Goal: Task Accomplishment & Management: Use online tool/utility

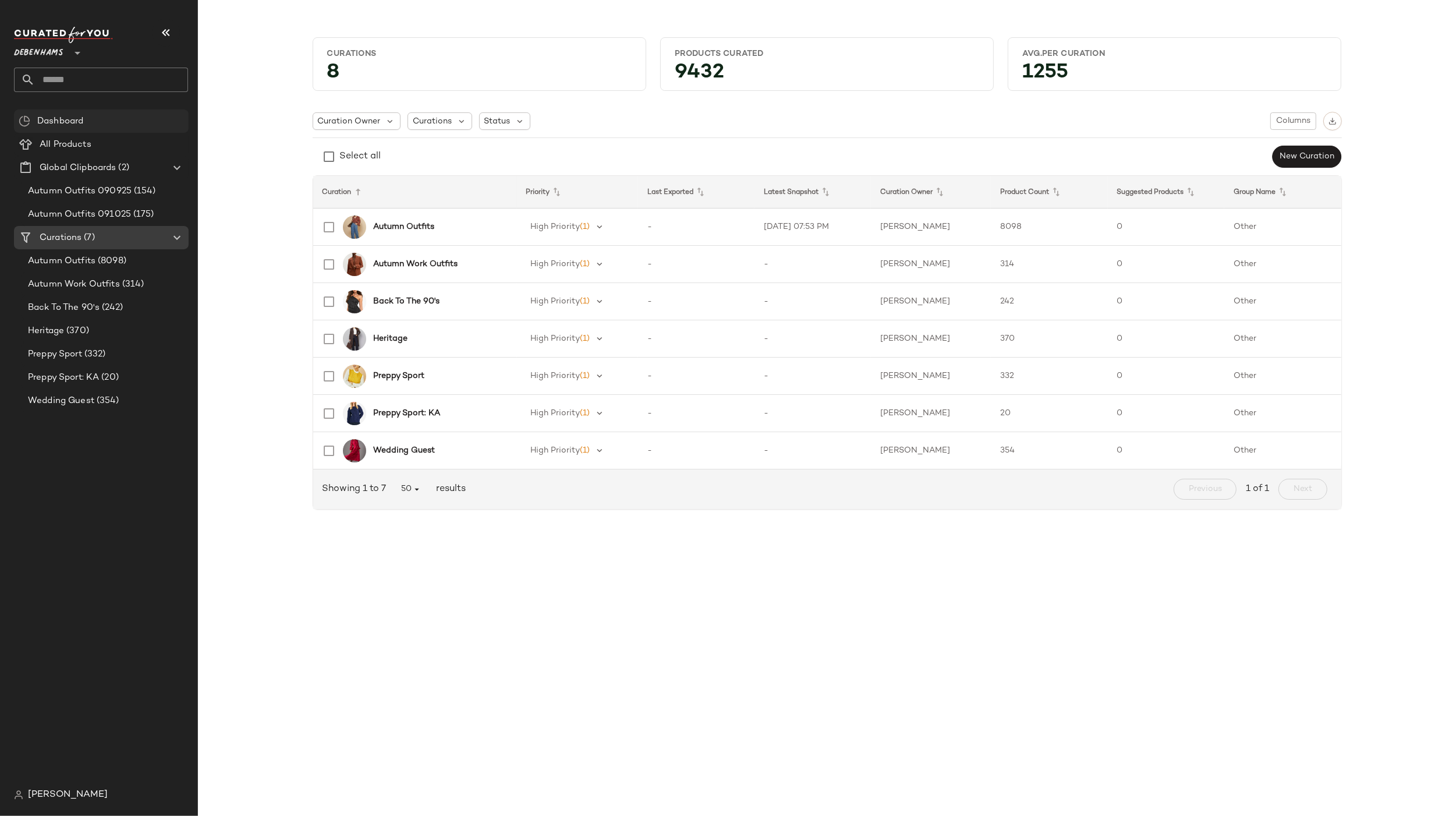
click at [42, 110] on div "Dashboard" at bounding box center [101, 121] width 175 height 24
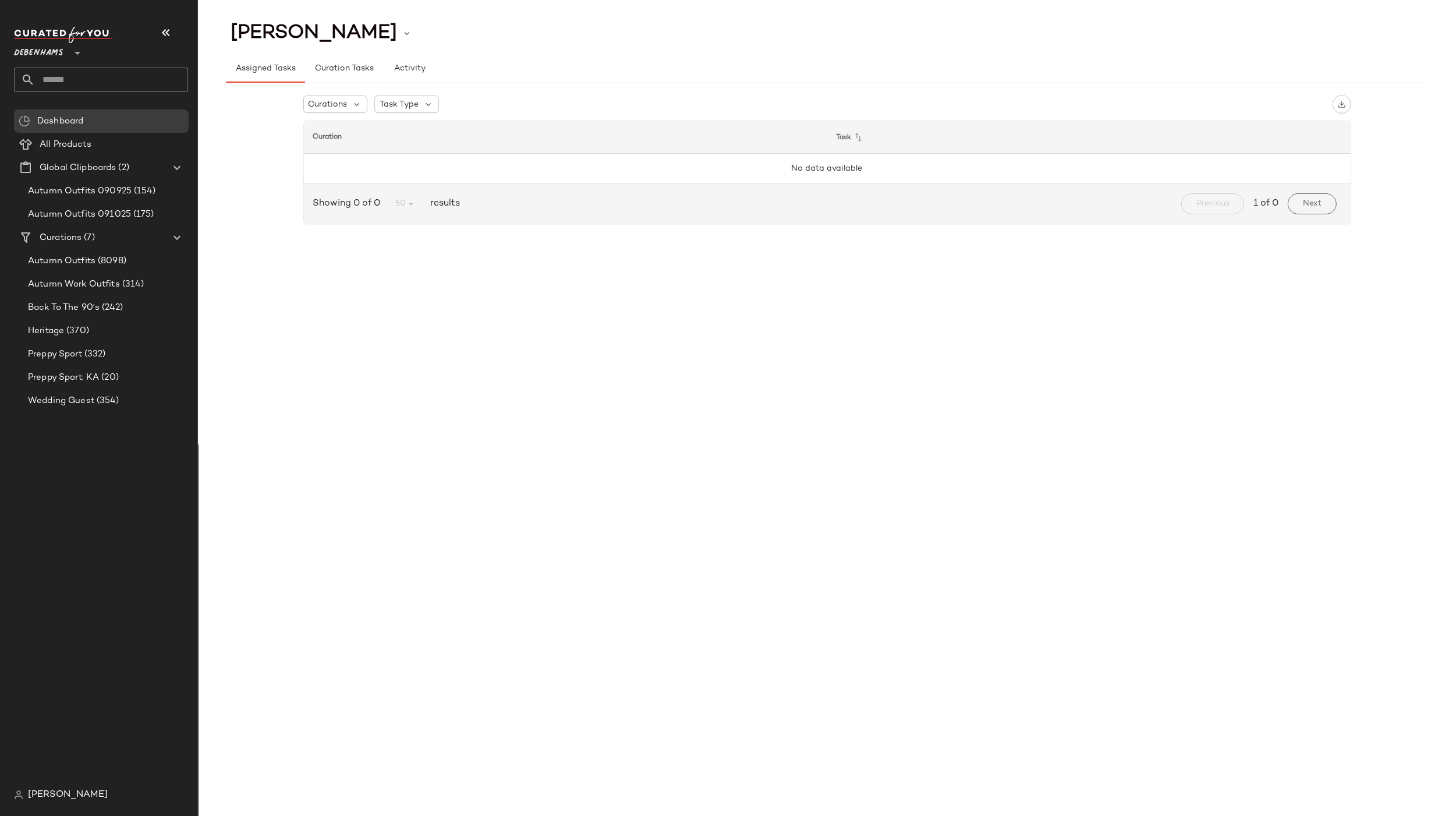
click at [59, 794] on span "[PERSON_NAME]" at bounding box center [67, 795] width 80 height 14
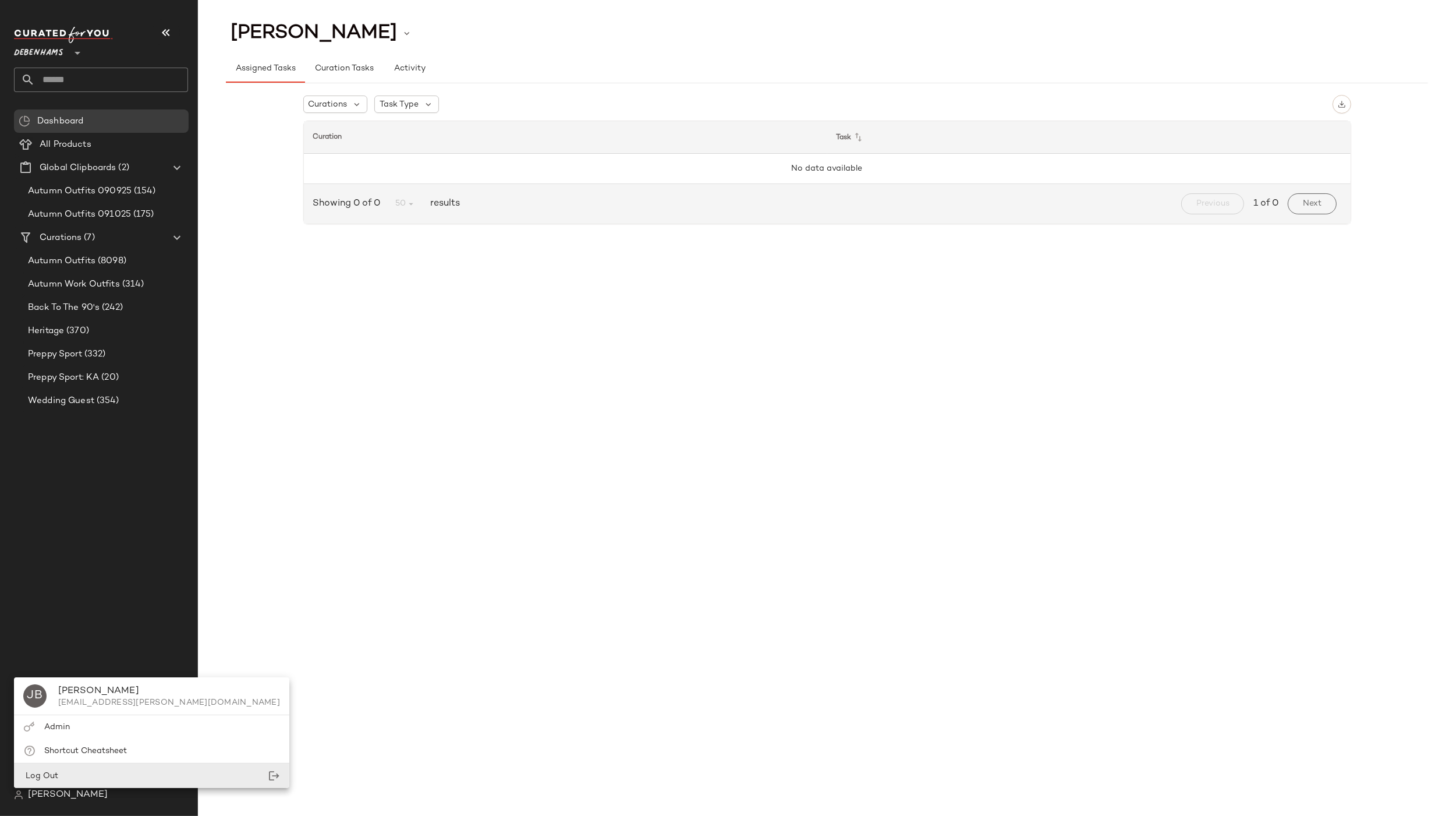
click at [114, 768] on div "Log Out" at bounding box center [151, 776] width 275 height 24
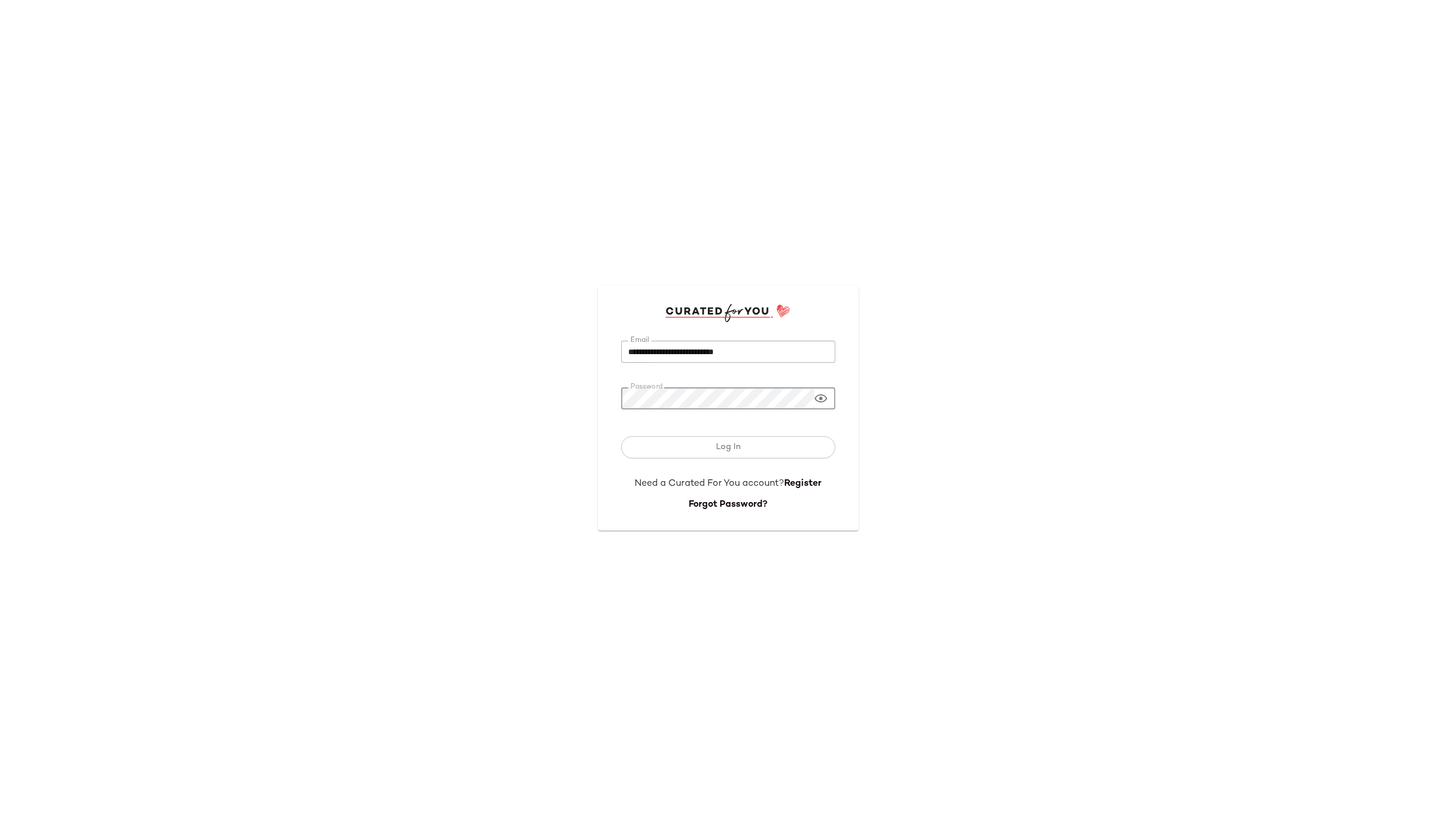
click at [740, 362] on input "**********" at bounding box center [728, 352] width 214 height 23
type input "**********"
click at [738, 447] on span "Log In" at bounding box center [728, 447] width 25 height 9
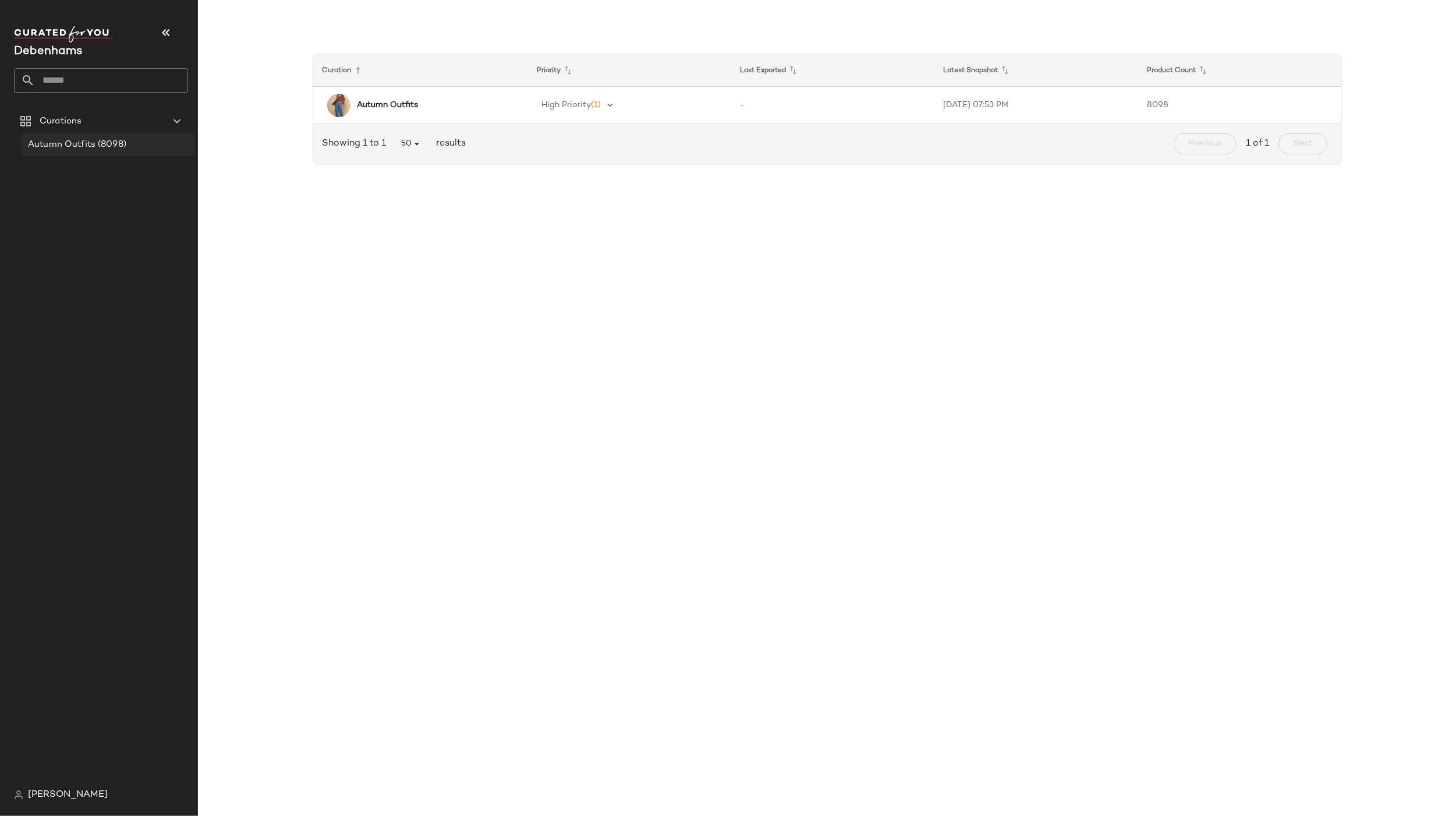
click at [106, 145] on span "(8098)" at bounding box center [111, 145] width 31 height 13
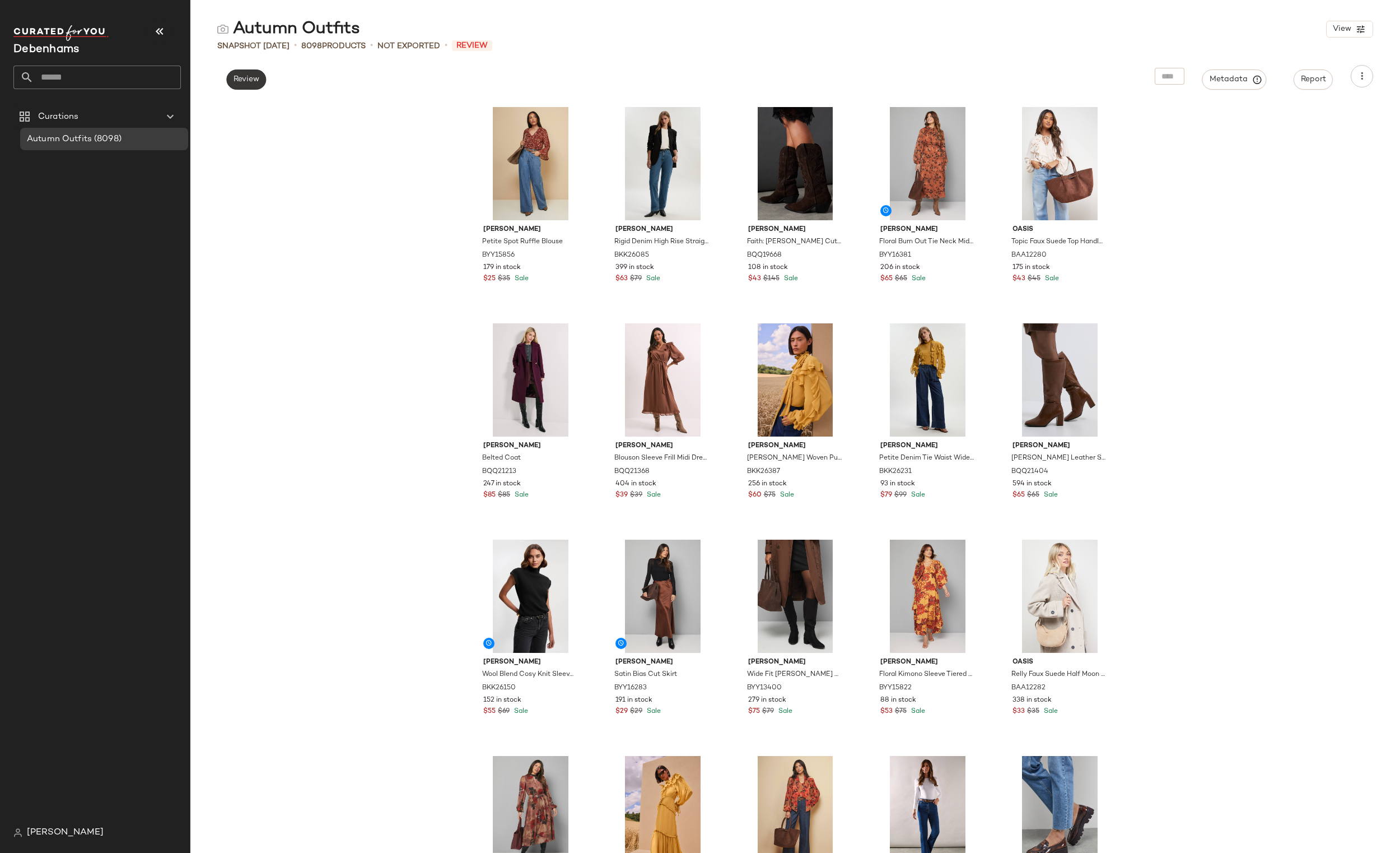
click at [257, 80] on span "Review" at bounding box center [246, 79] width 27 height 9
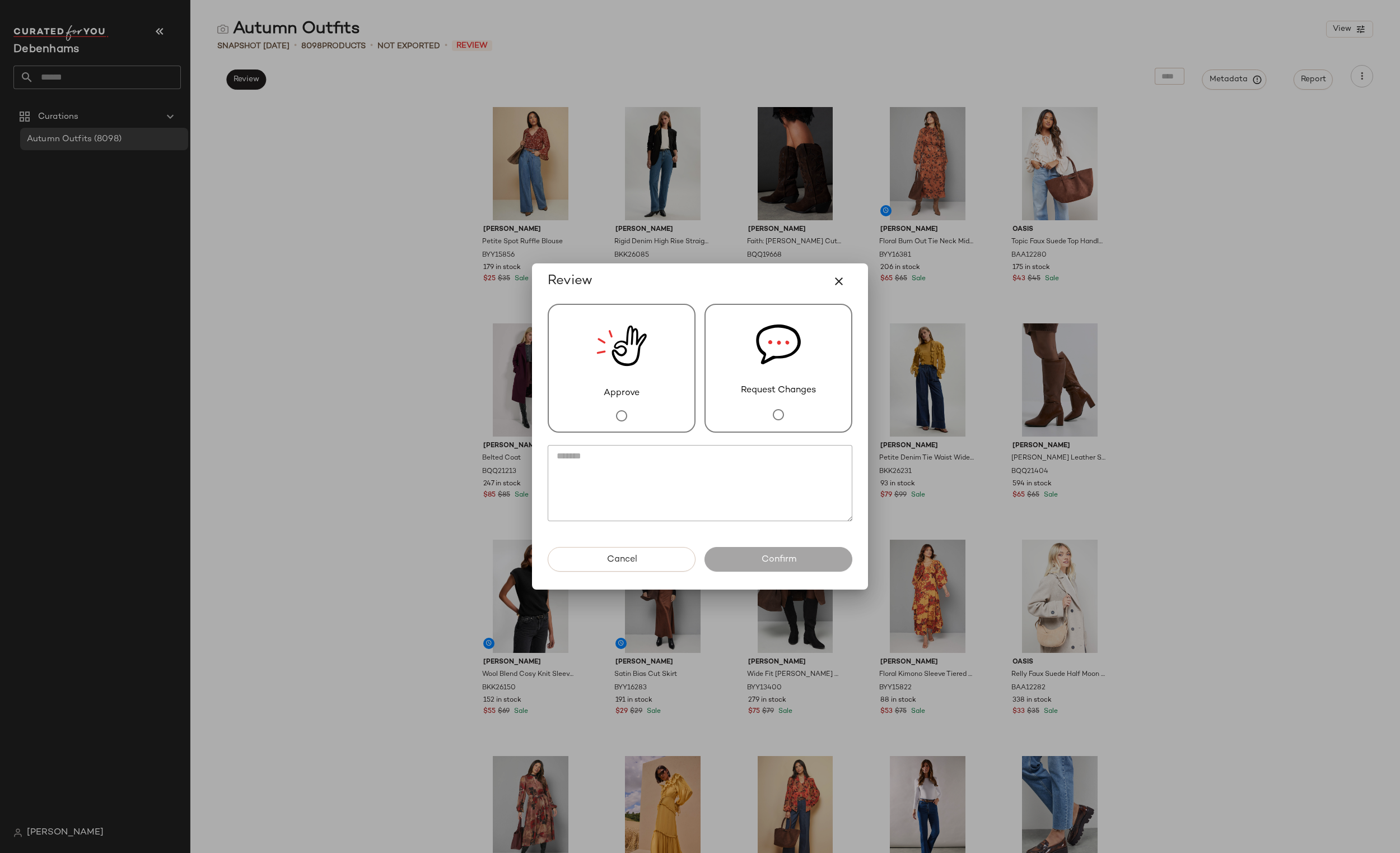
click at [670, 482] on textarea at bounding box center [700, 483] width 305 height 77
click at [843, 282] on icon "button" at bounding box center [839, 281] width 13 height 13
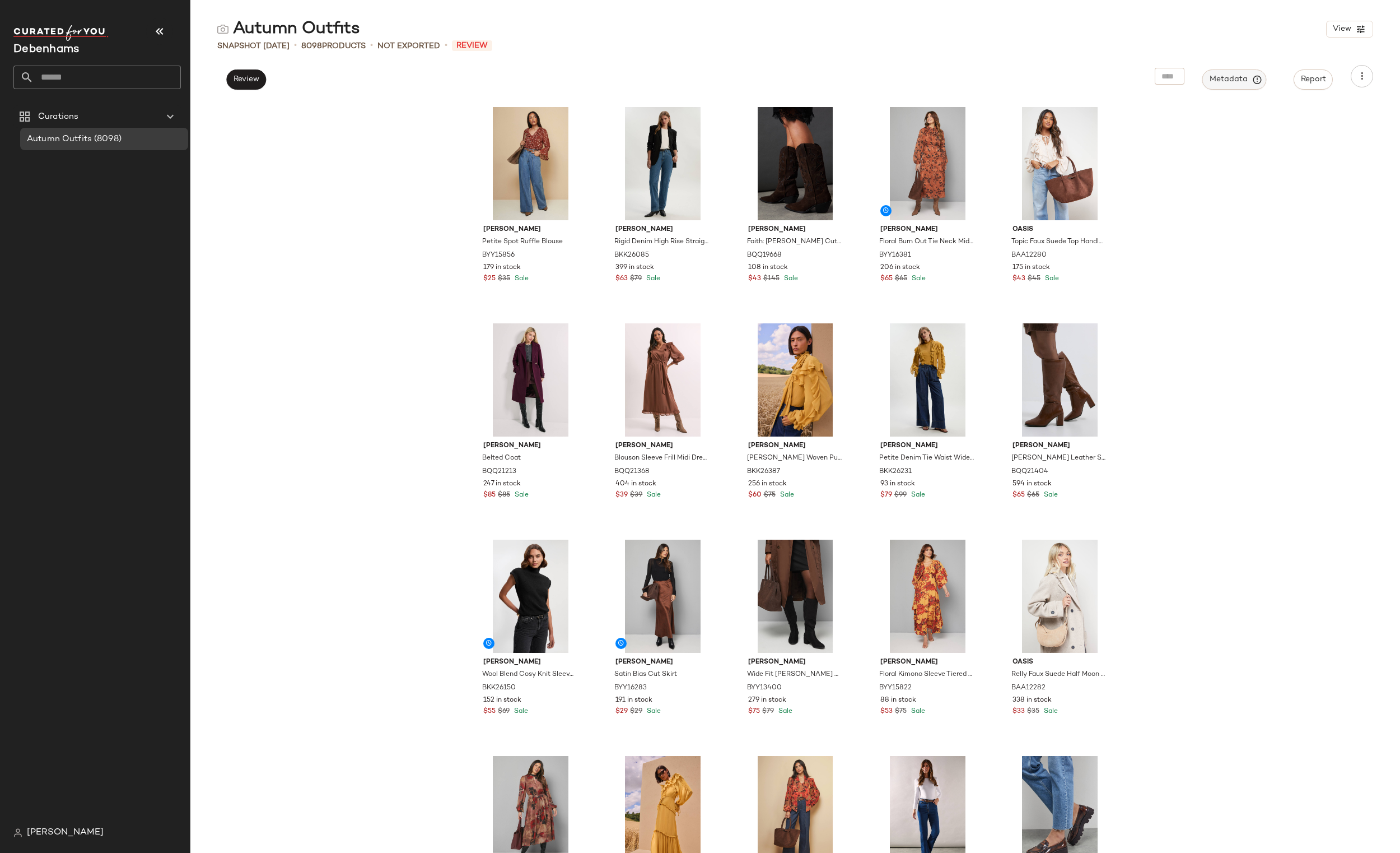
click at [1226, 79] on span "Metadata" at bounding box center [1234, 79] width 51 height 10
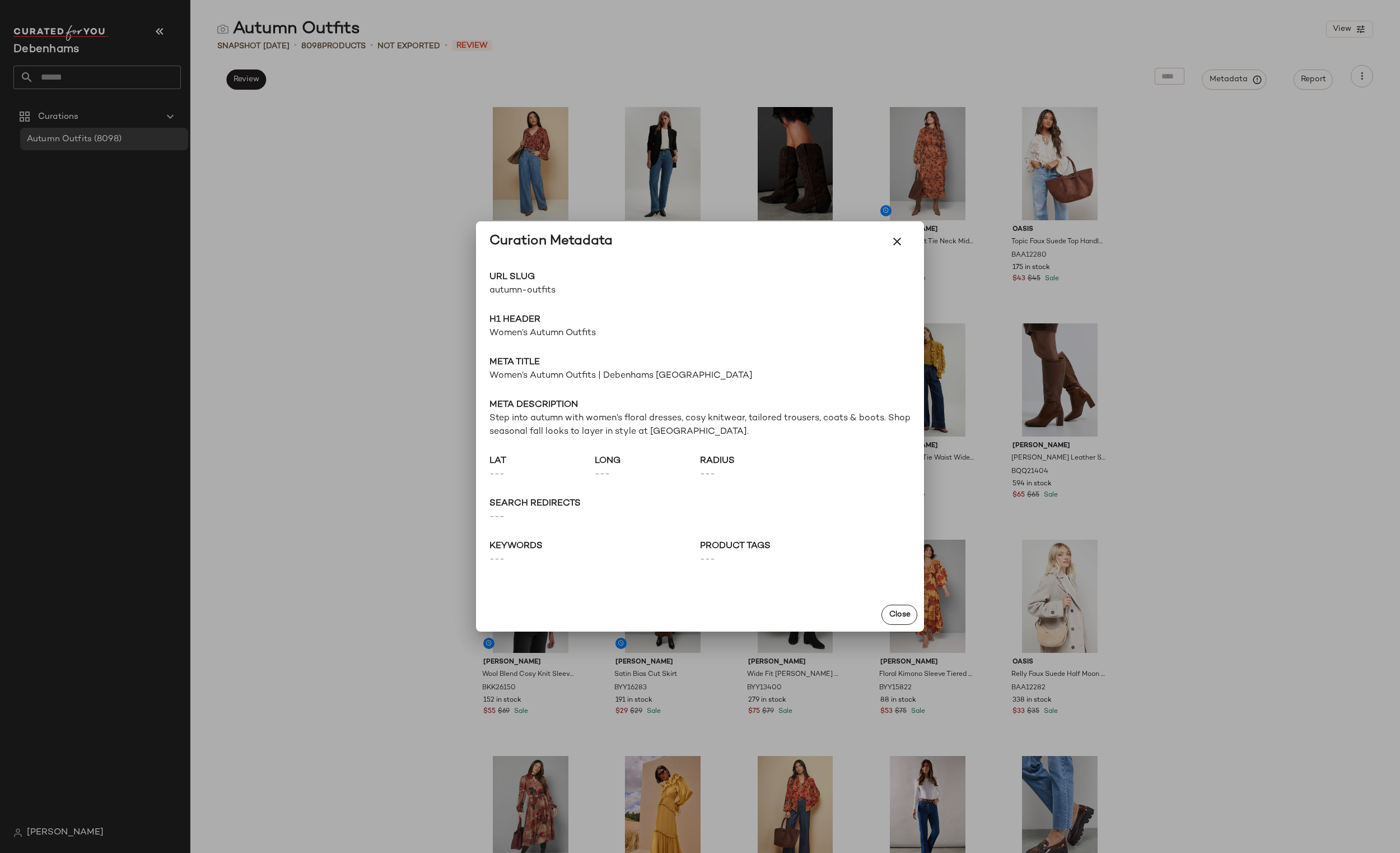
click at [587, 417] on span "Step into autumn with women’s floral dresses, cosy knitwear, tailored trousers,…" at bounding box center [700, 425] width 421 height 27
click at [600, 378] on span "Women’s Autumn Outfits | Debenhams [GEOGRAPHIC_DATA]" at bounding box center [700, 376] width 421 height 13
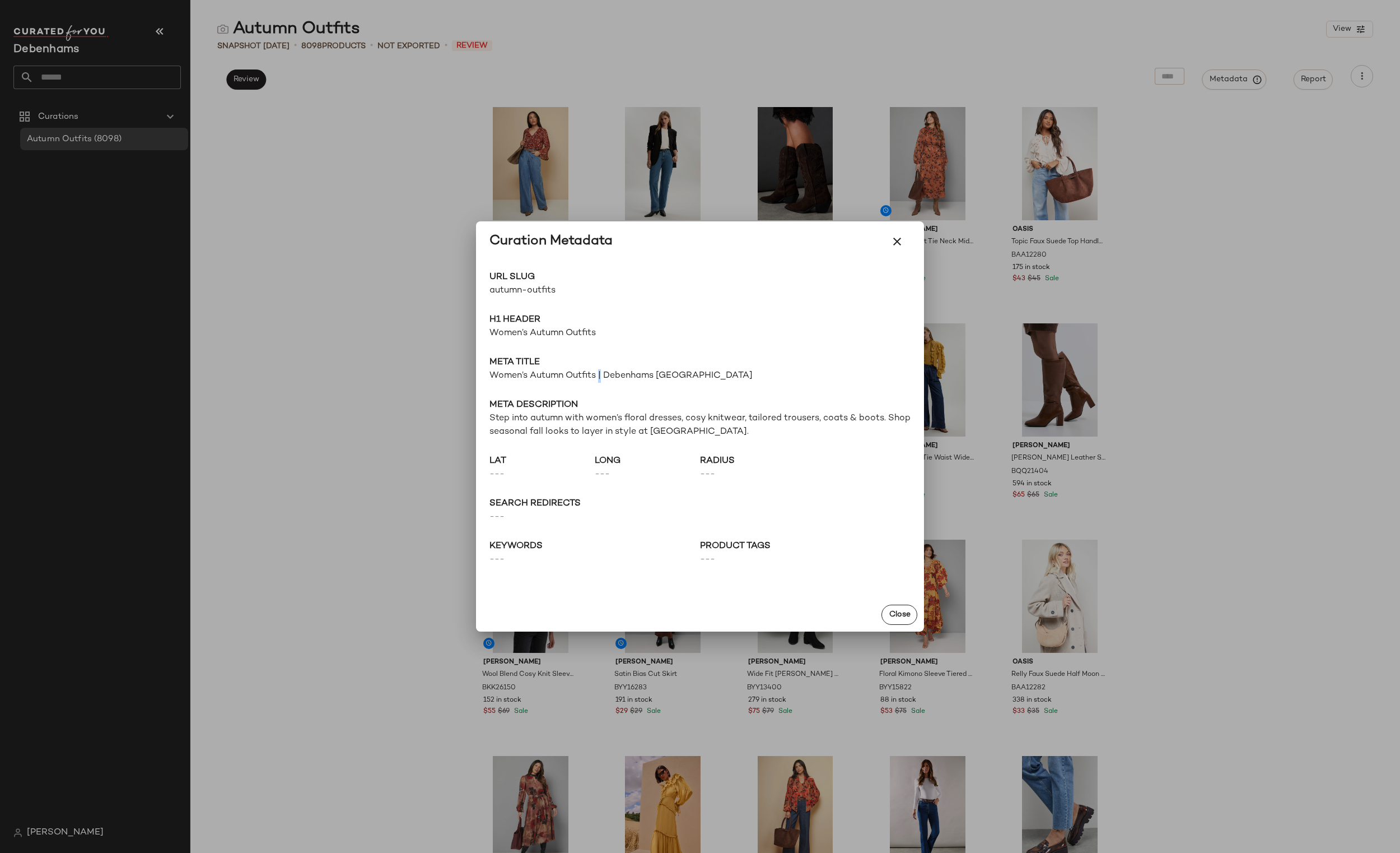
click at [600, 378] on span "Women’s Autumn Outfits | Debenhams [GEOGRAPHIC_DATA]" at bounding box center [700, 376] width 421 height 13
click at [867, 248] on div "Curation Metadata" at bounding box center [700, 242] width 421 height 27
click at [894, 238] on icon "button" at bounding box center [897, 242] width 13 height 13
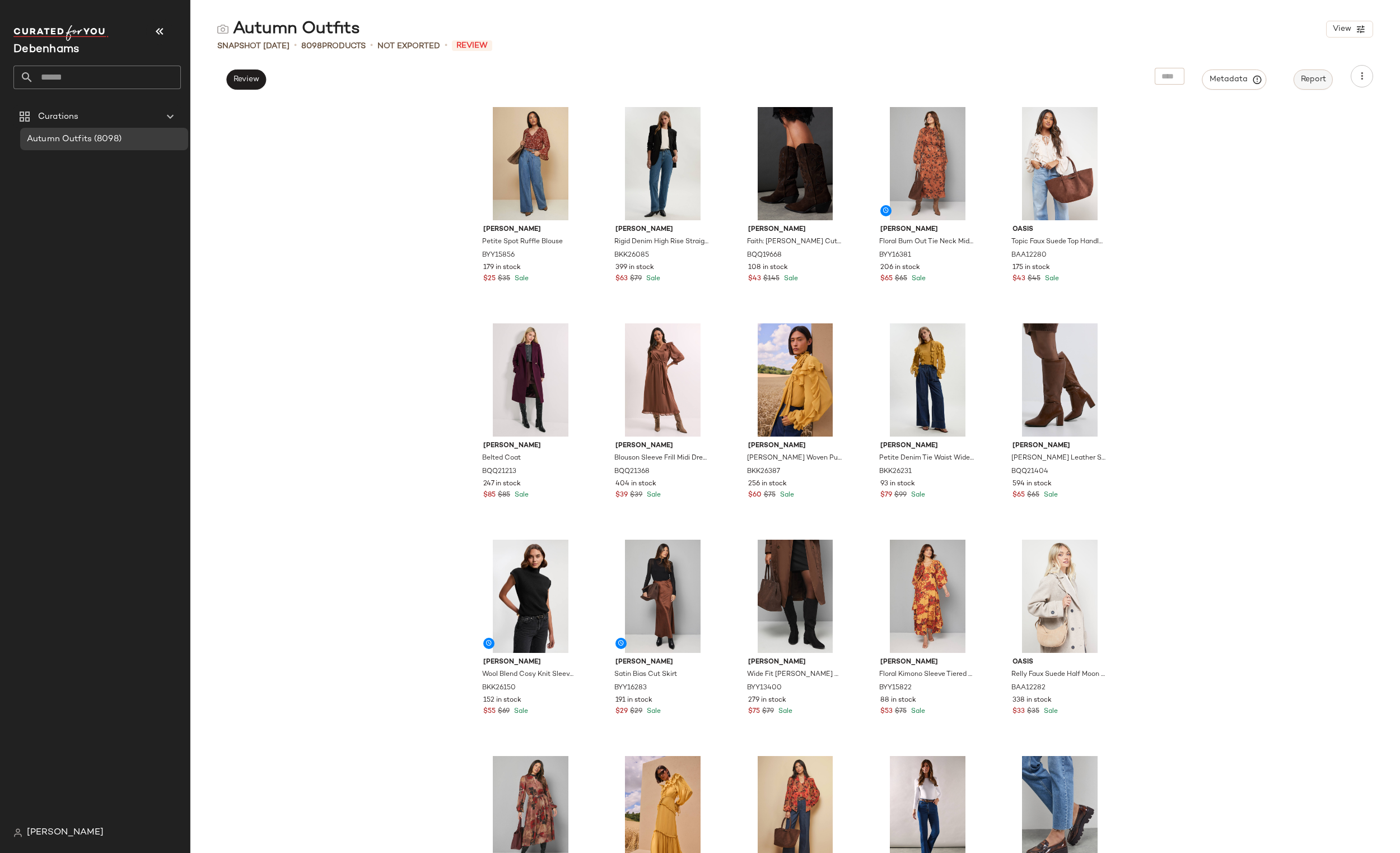
click at [1302, 80] on span "Report" at bounding box center [1313, 79] width 26 height 9
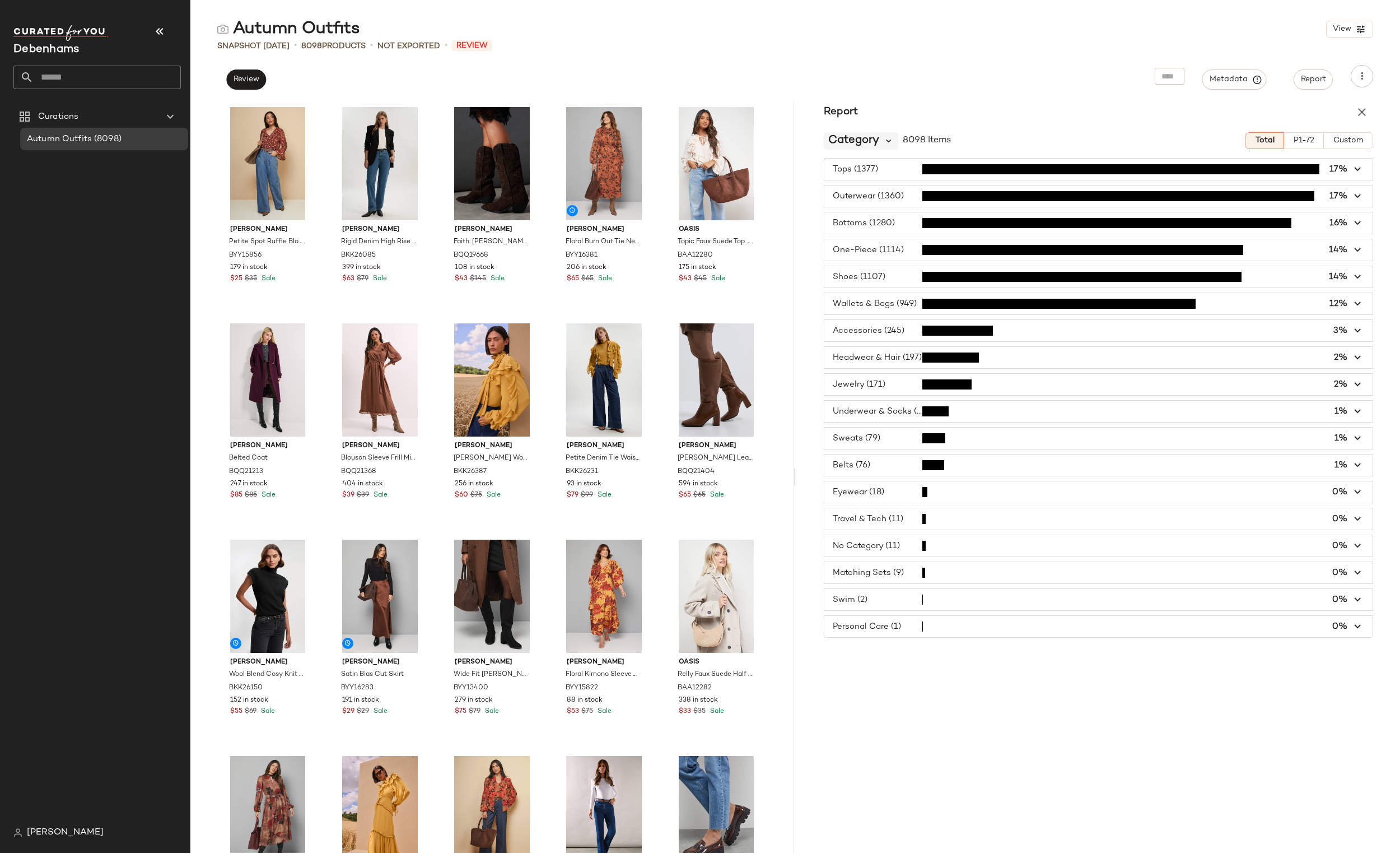
click at [884, 138] on icon at bounding box center [889, 140] width 10 height 10
click at [879, 192] on div "Brand Breakdown" at bounding box center [885, 200] width 122 height 27
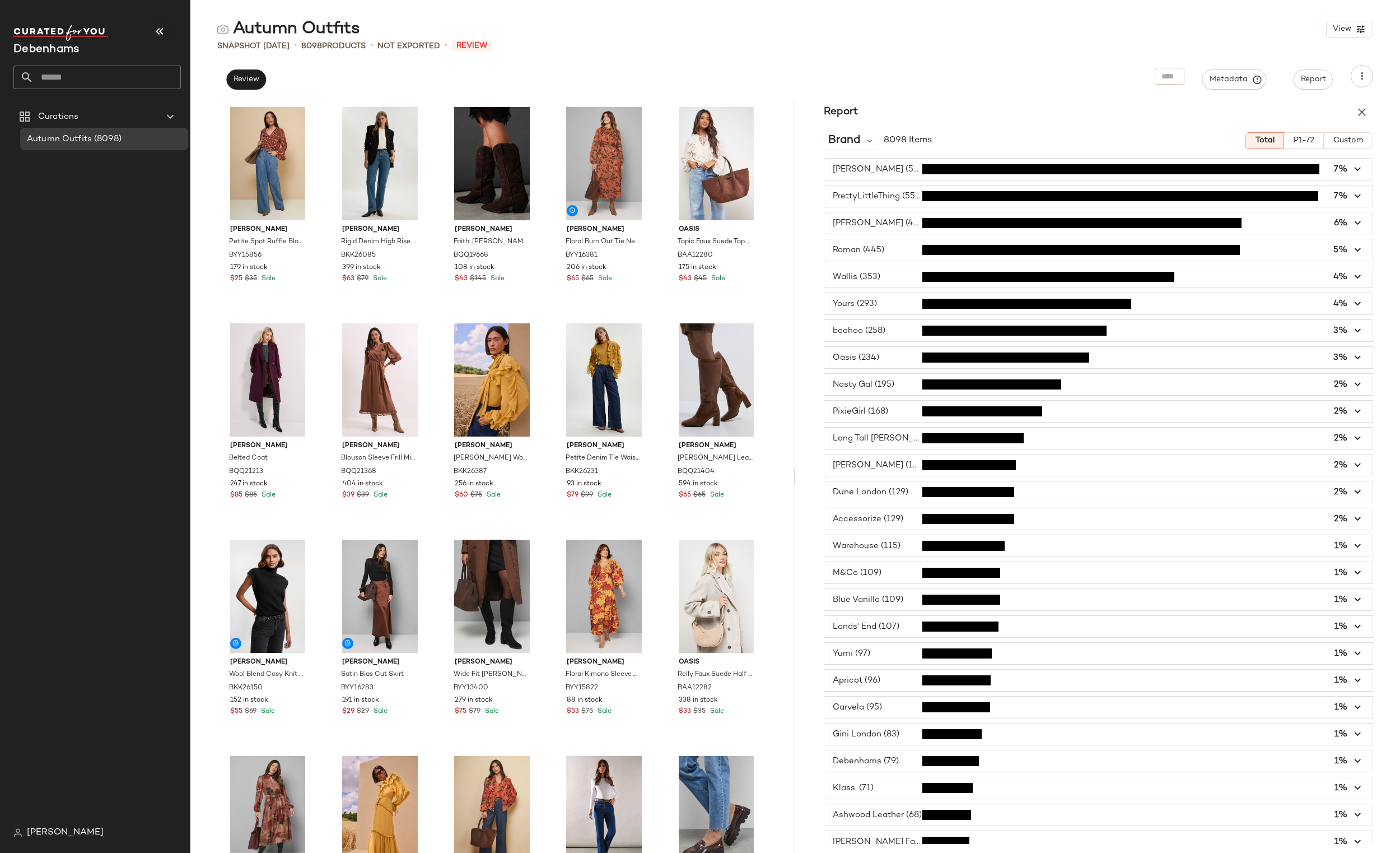
click at [895, 333] on span "button" at bounding box center [1098, 331] width 548 height 21
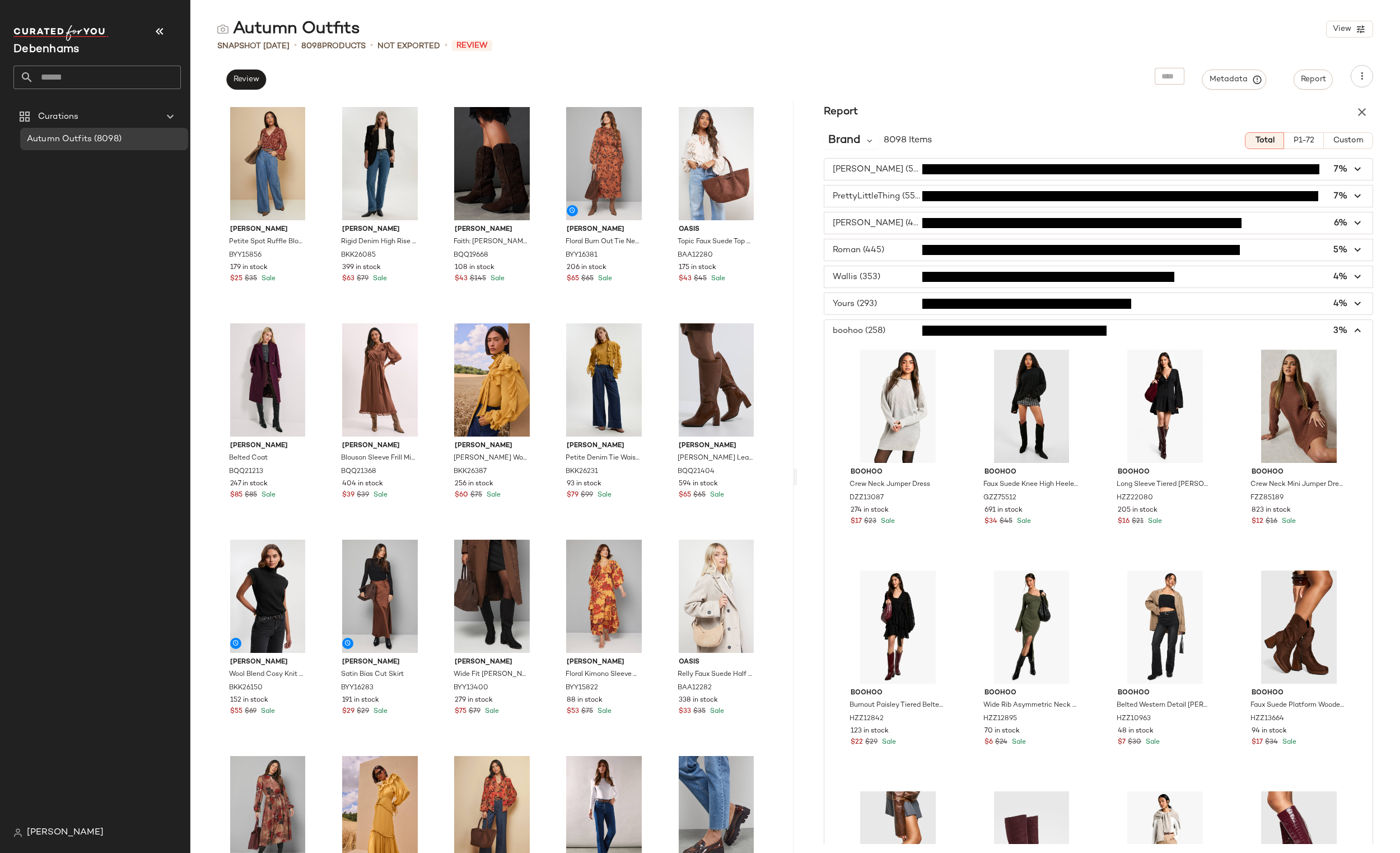
click at [895, 333] on span "button" at bounding box center [1098, 331] width 548 height 21
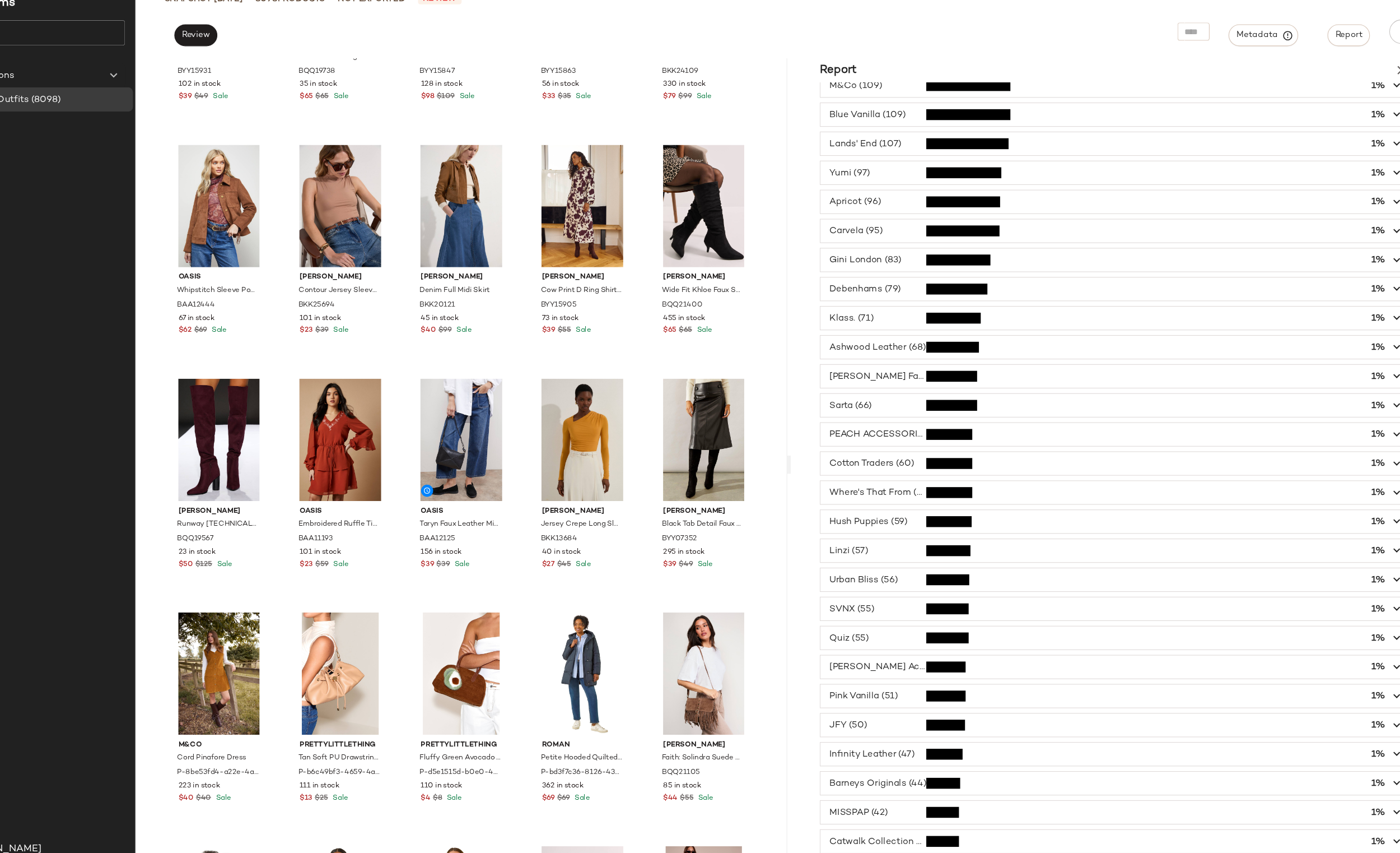
scroll to position [448, 0]
click at [1320, 753] on span "button" at bounding box center [1098, 743] width 548 height 21
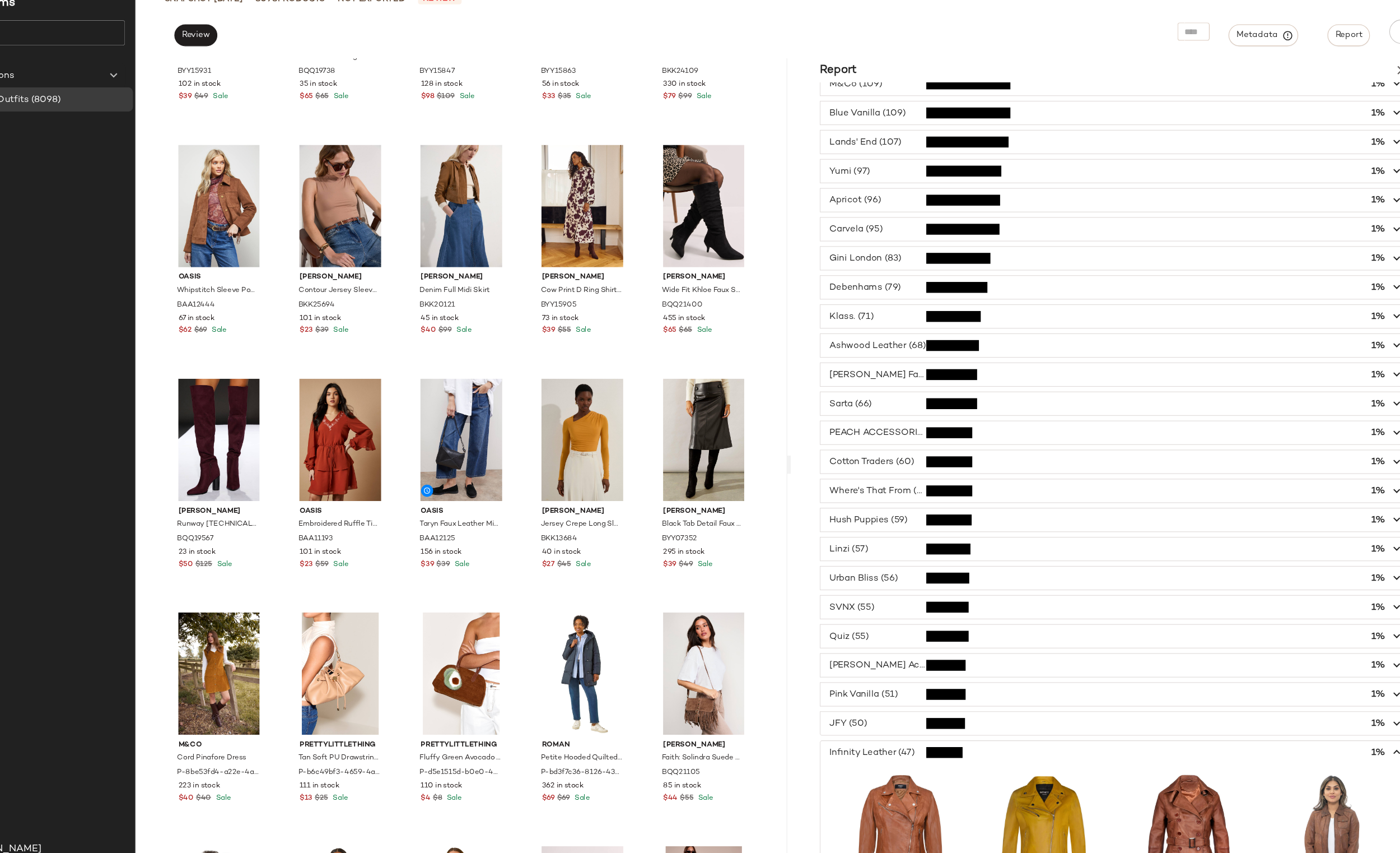
click at [1320, 749] on span "button" at bounding box center [1098, 743] width 548 height 21
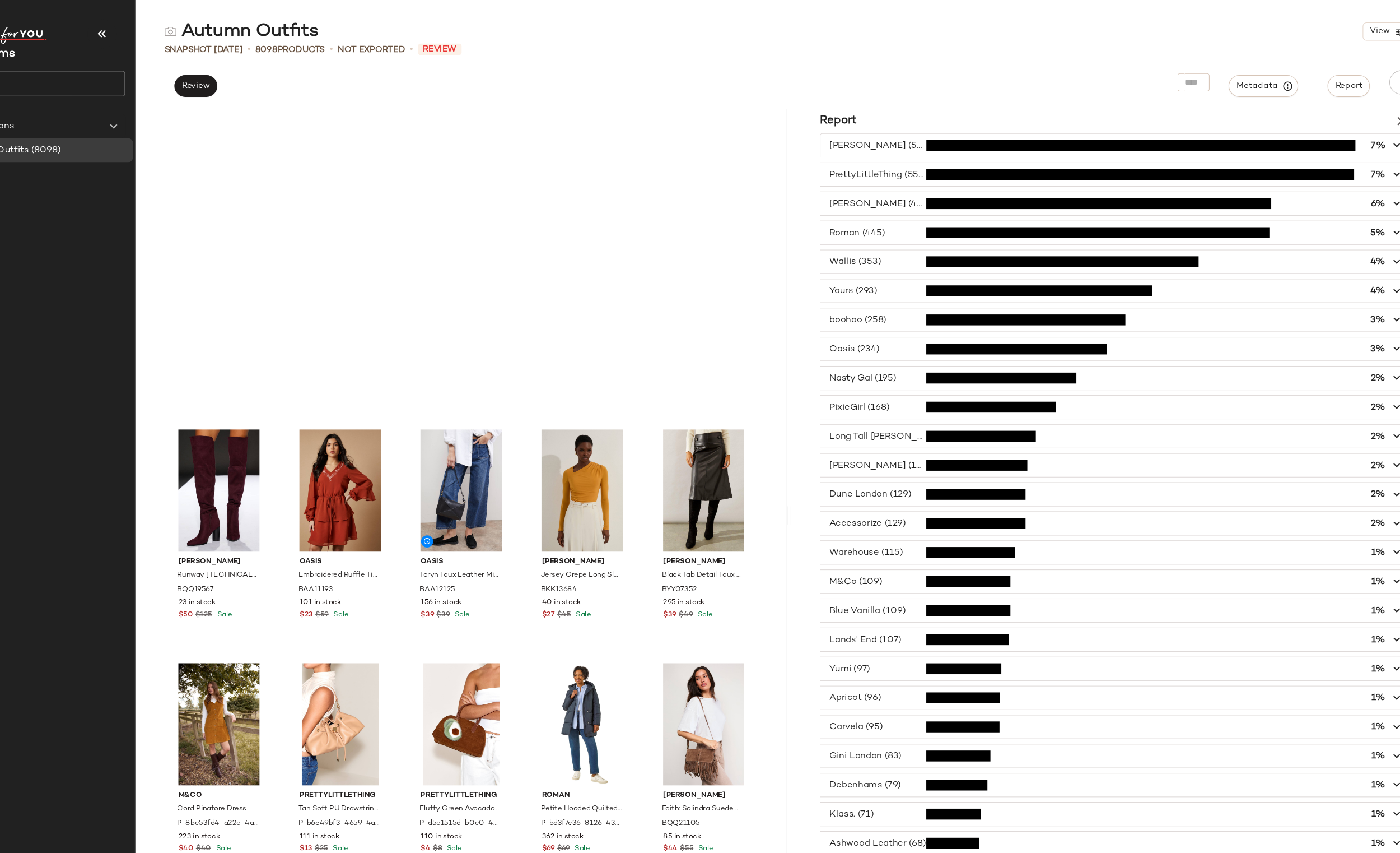
scroll to position [1924, 0]
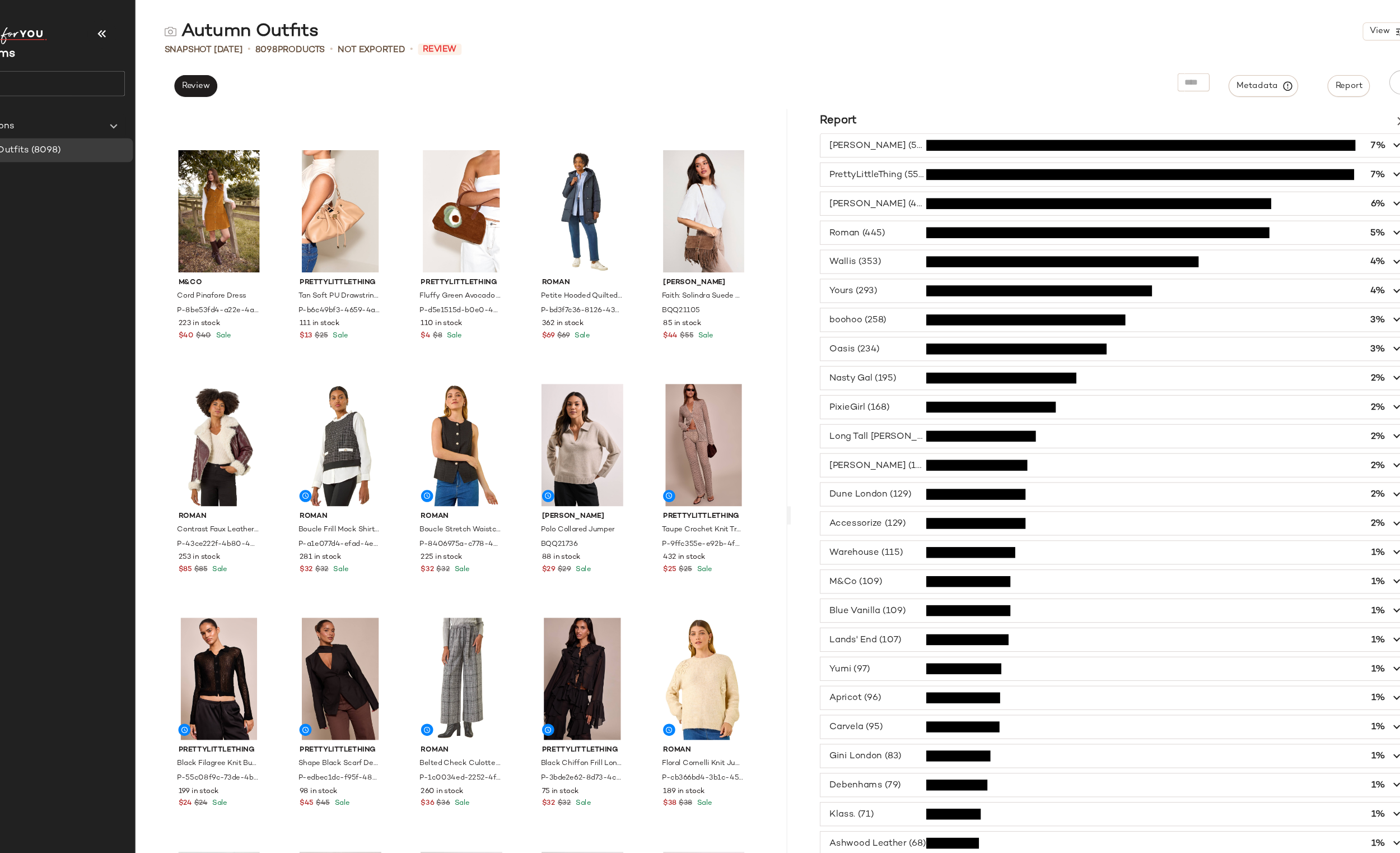
click at [877, 218] on span "button" at bounding box center [1098, 215] width 548 height 21
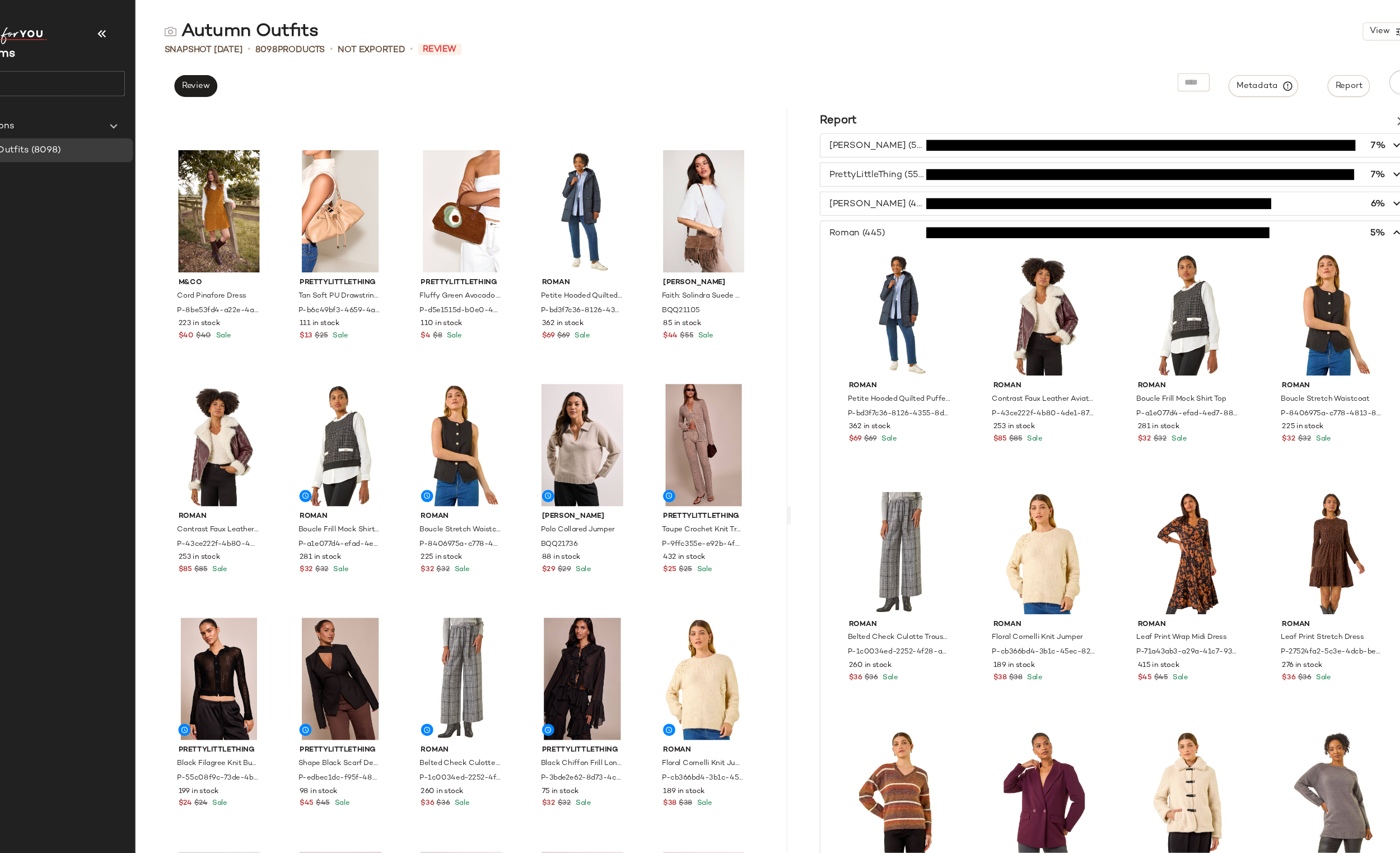
click at [880, 216] on span "button" at bounding box center [1098, 215] width 548 height 21
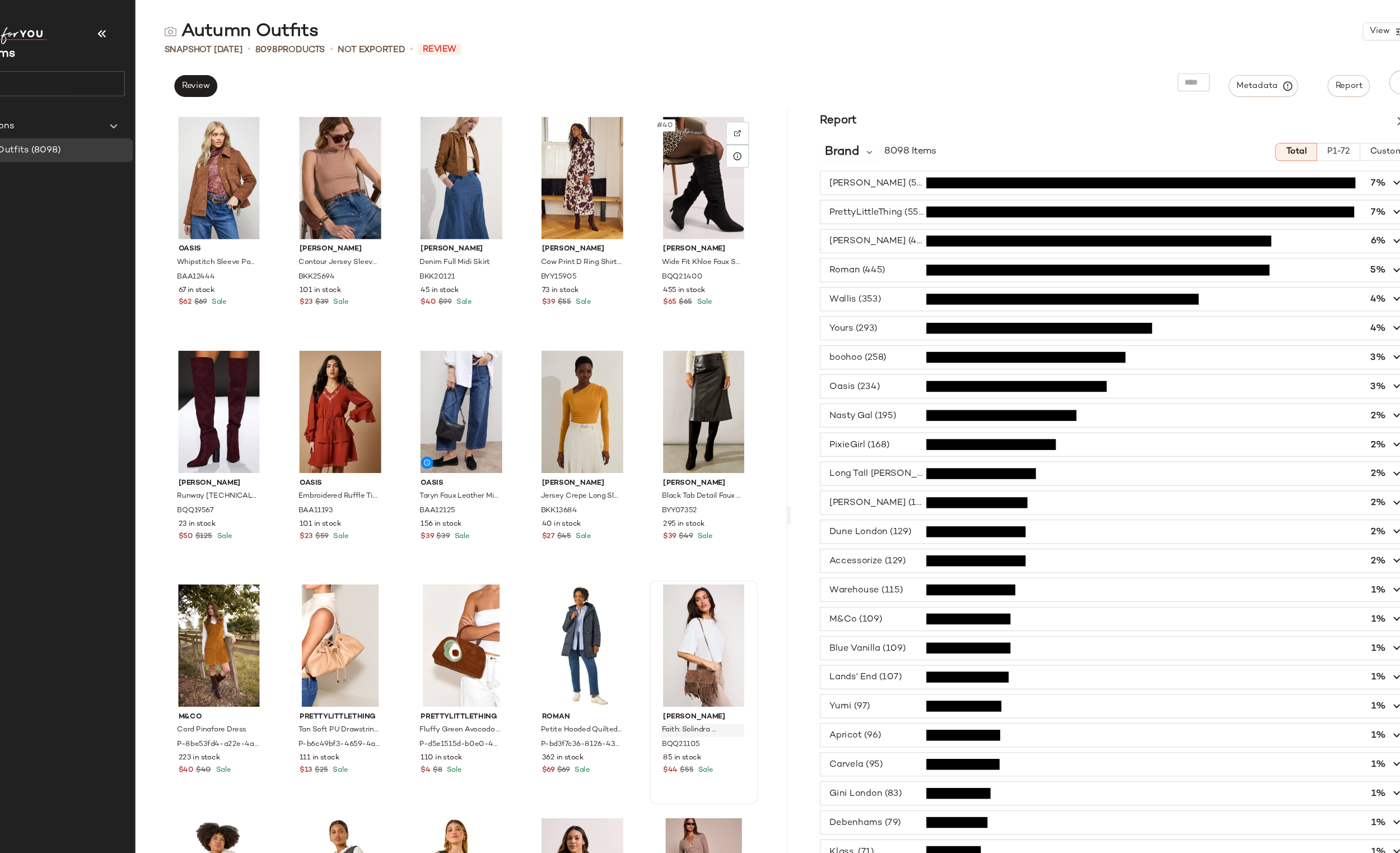
scroll to position [916, 0]
